Goal: Navigation & Orientation: Go to known website

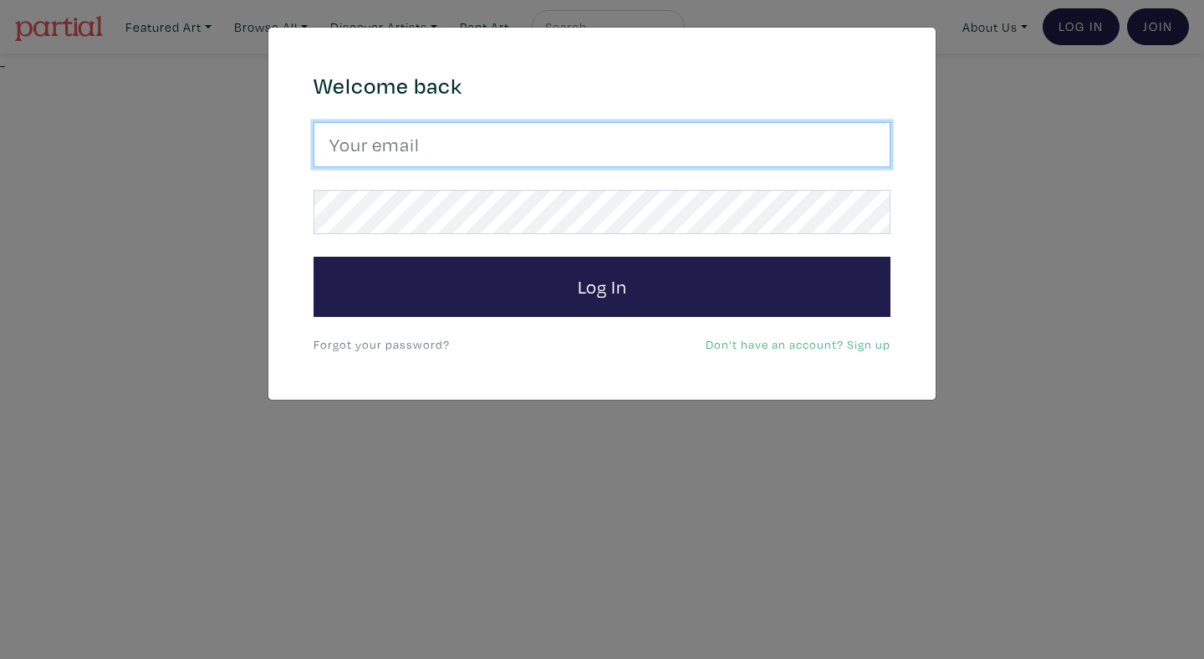
click at [646, 148] on input "email" at bounding box center [602, 144] width 577 height 45
type input "anoomub45@gmail.com"
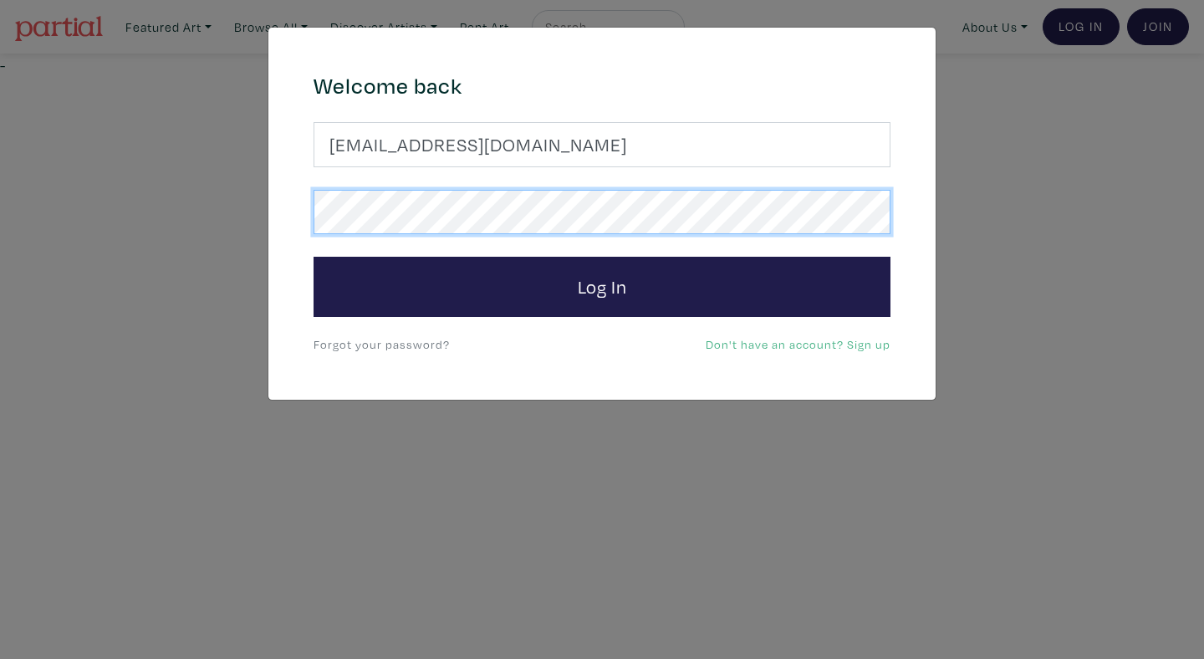
click at [314, 257] on button "Log In" at bounding box center [602, 287] width 577 height 60
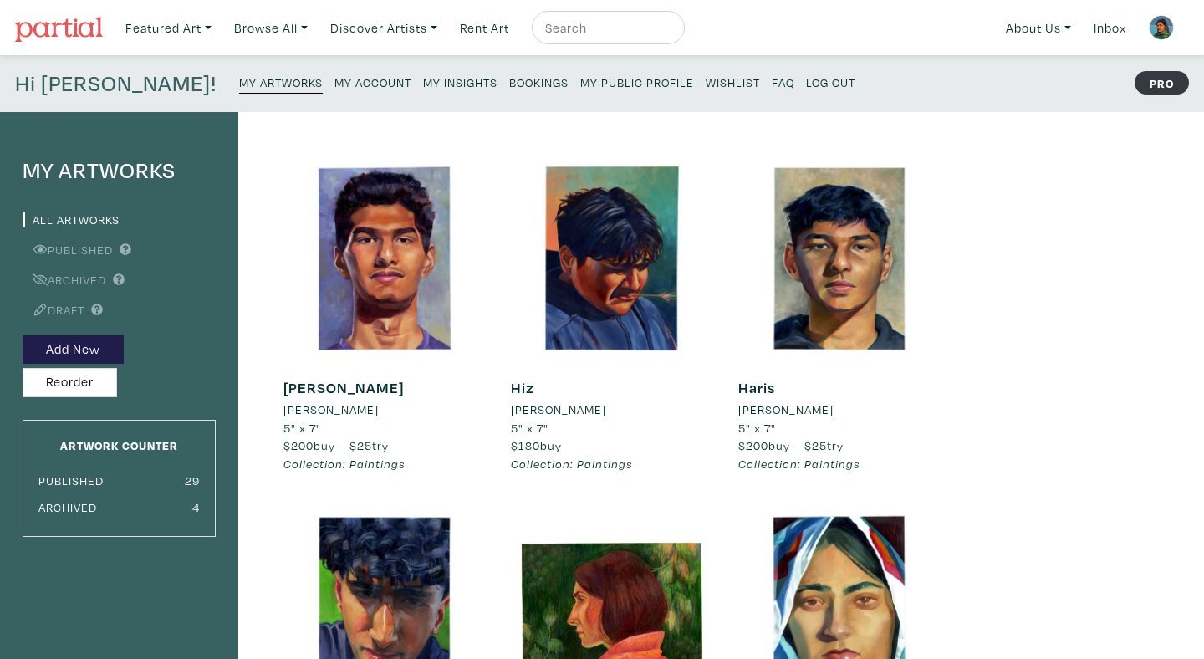
click at [423, 88] on small "My Insights" at bounding box center [460, 82] width 74 height 16
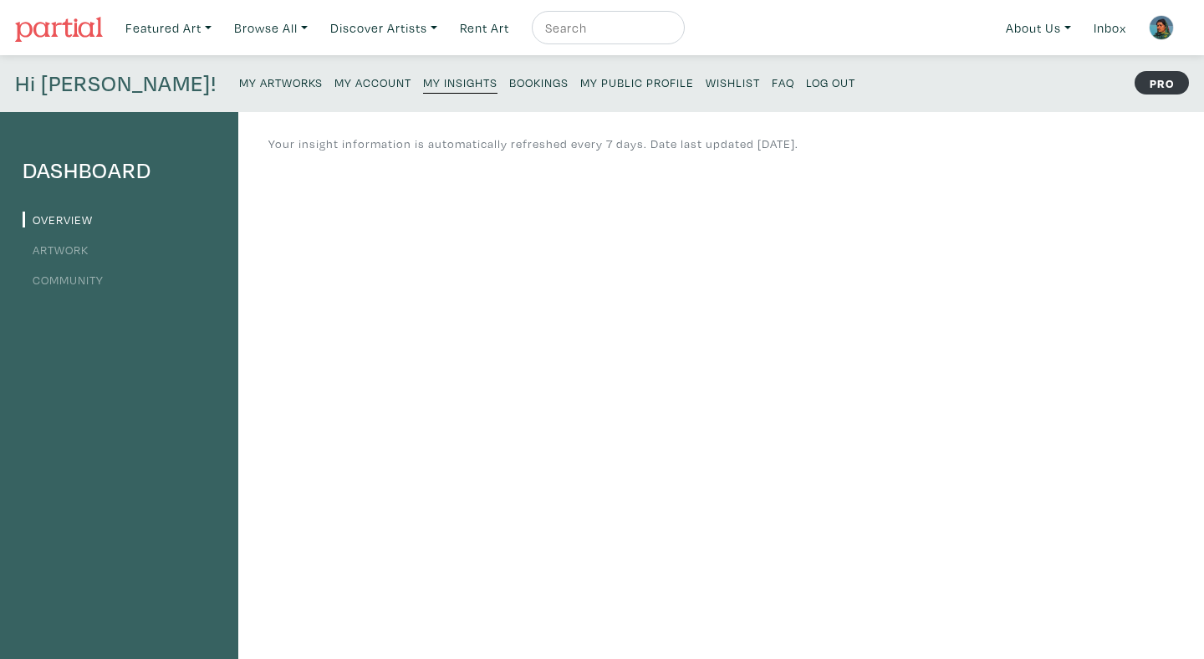
click at [509, 90] on link "Bookings" at bounding box center [538, 81] width 59 height 23
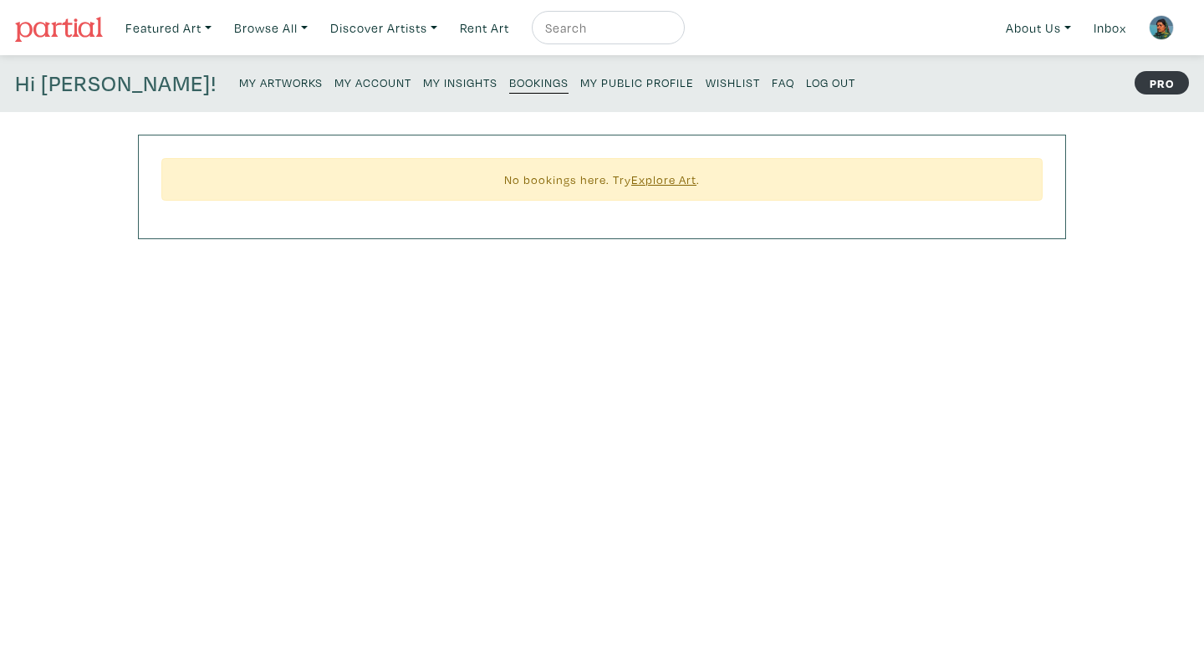
click at [239, 90] on link "My Artworks" at bounding box center [281, 81] width 84 height 23
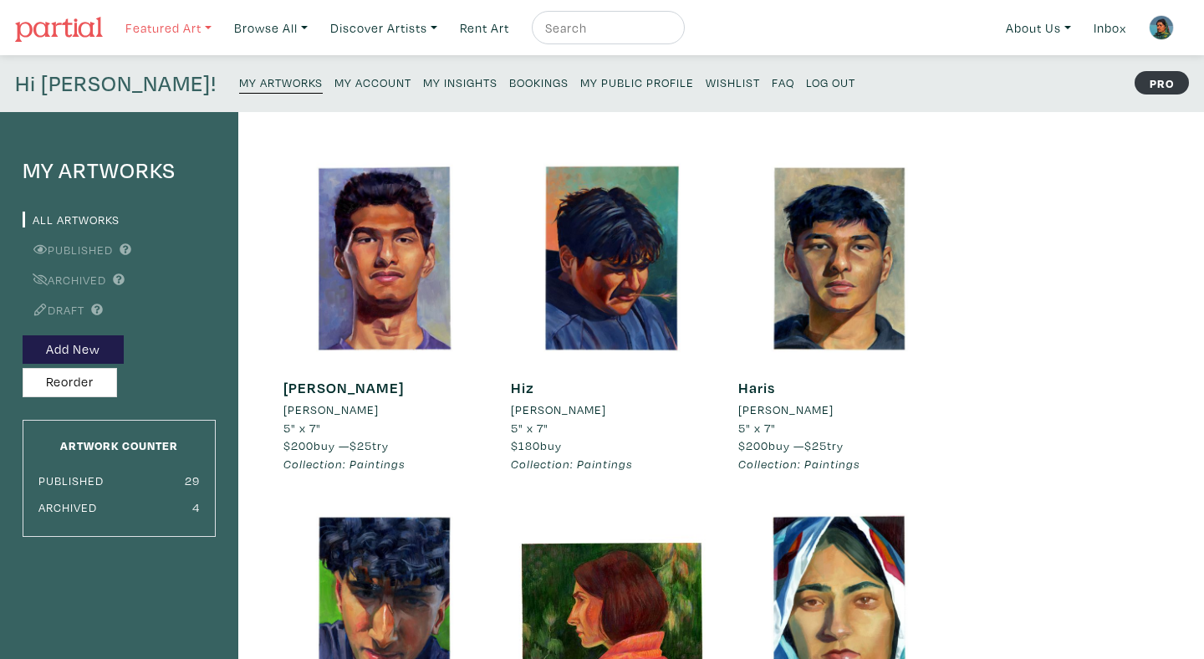
click at [151, 28] on link "Featured Art" at bounding box center [168, 28] width 101 height 34
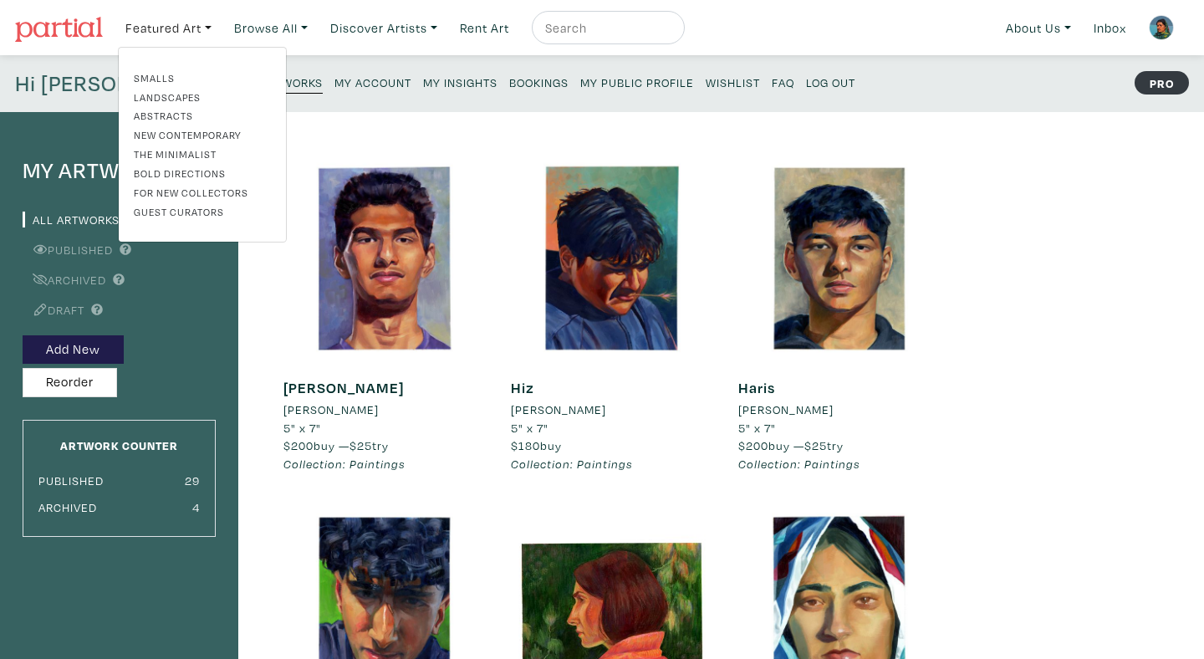
click at [71, 26] on img at bounding box center [59, 29] width 88 height 25
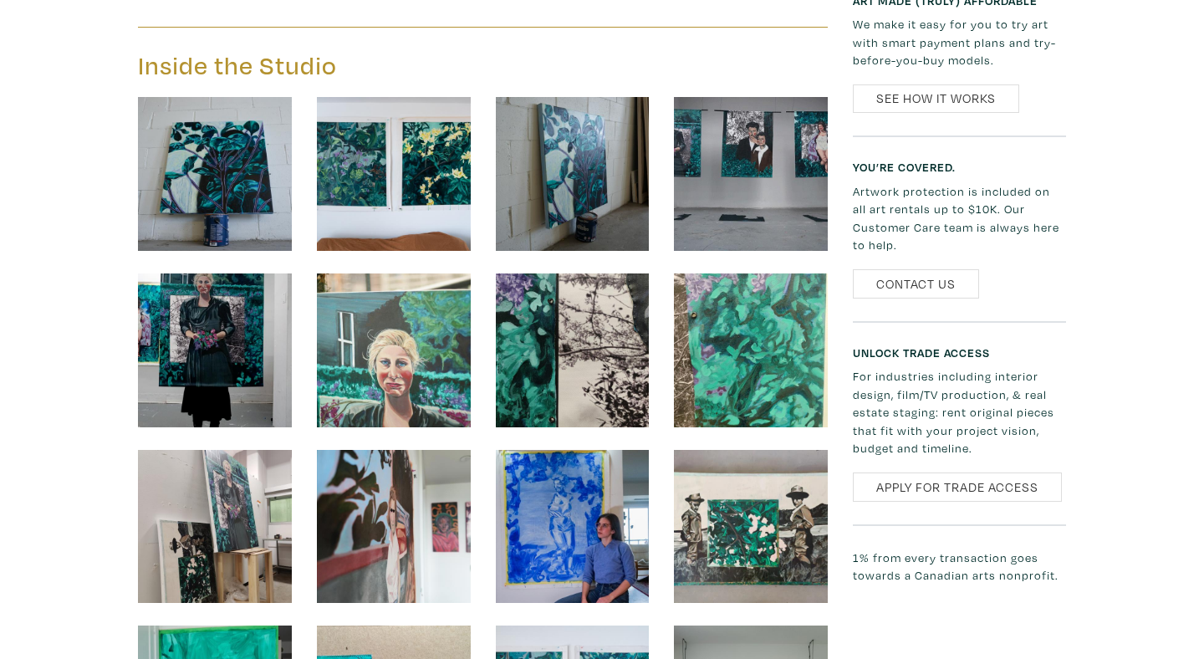
scroll to position [2506, 0]
